Goal: Task Accomplishment & Management: Complete application form

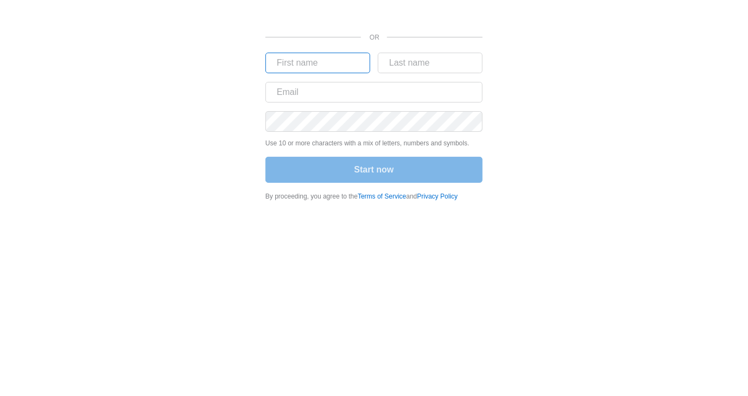
click at [338, 68] on input "text" at bounding box center [317, 63] width 105 height 21
type input "Derrick"
type input "Spencer"
type input "derrickspencer91@gmail.com"
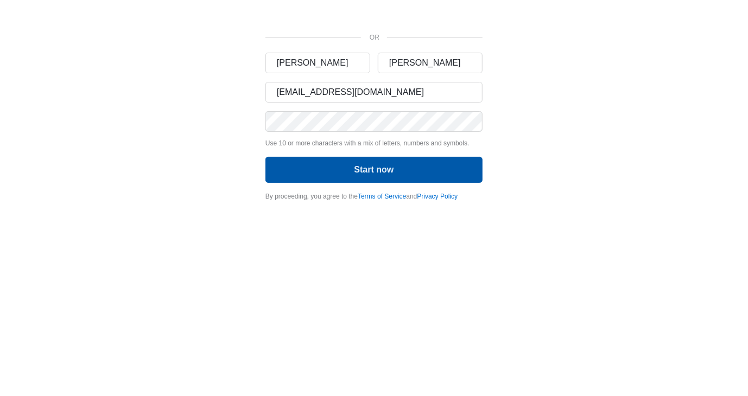
click at [378, 171] on button "Start now" at bounding box center [373, 170] width 217 height 26
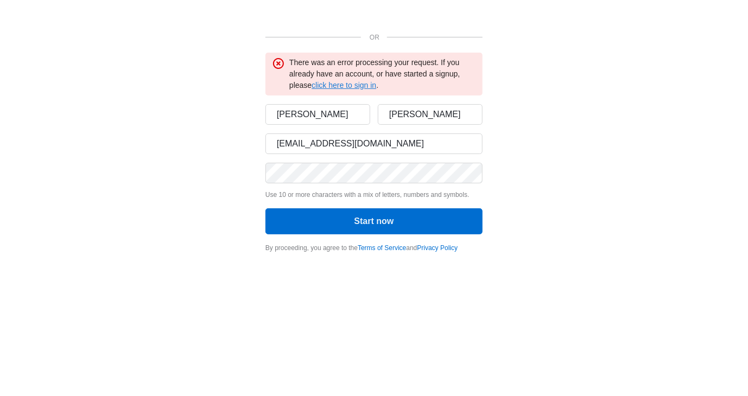
click at [351, 84] on link "click here to sign in" at bounding box center [344, 85] width 65 height 9
